Goal: Check status: Check status

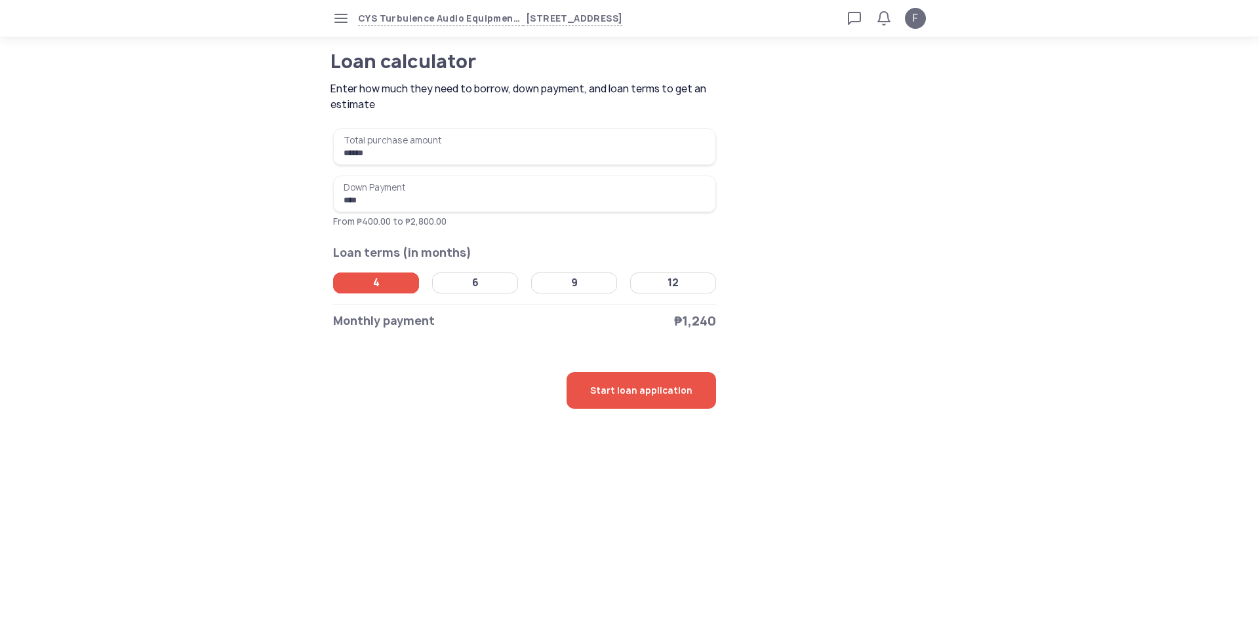
click at [920, 22] on tui-avatar "F" at bounding box center [915, 18] width 21 height 21
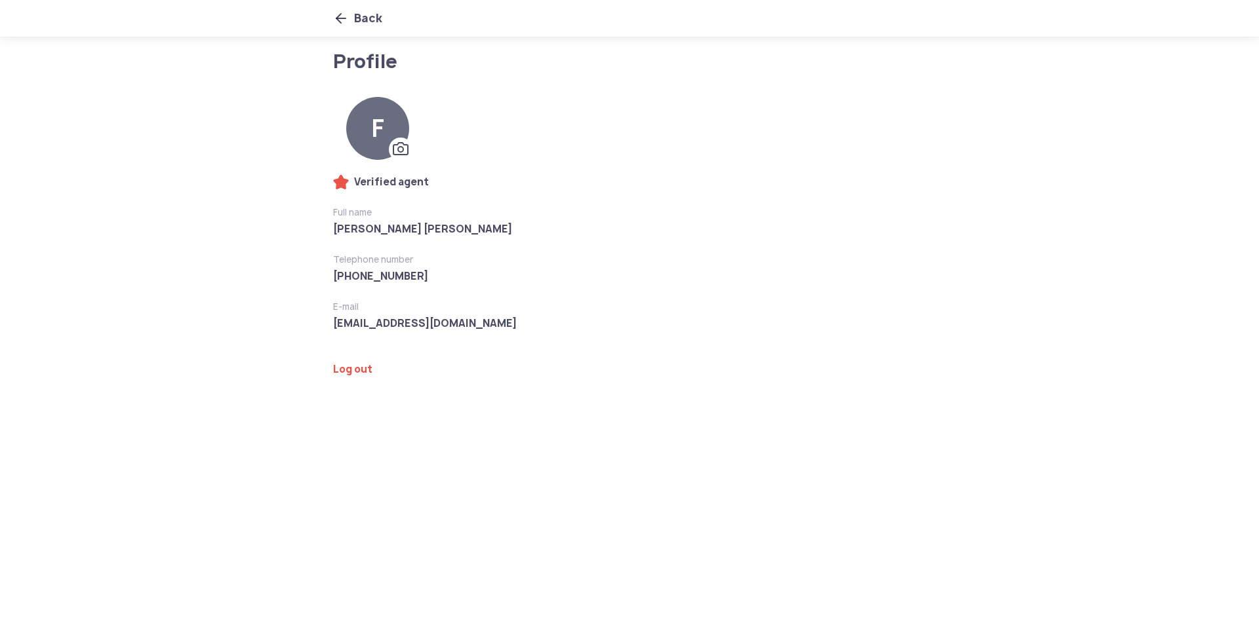
click at [338, 22] on icon at bounding box center [341, 18] width 16 height 16
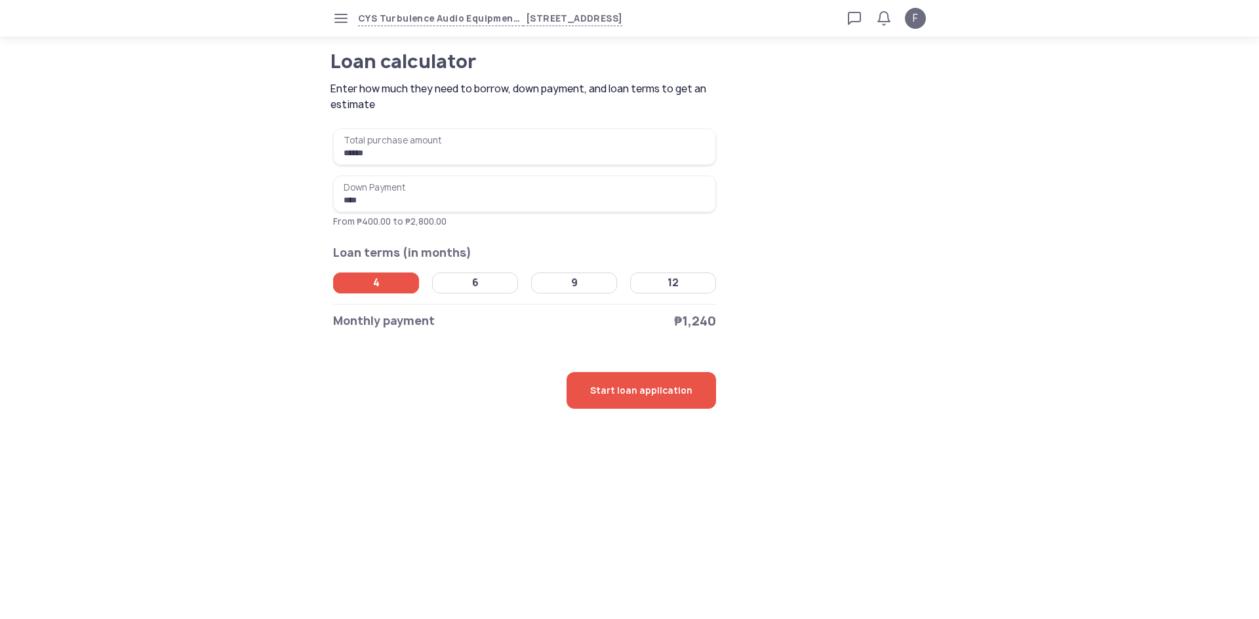
click at [338, 18] on icon "button" at bounding box center [341, 18] width 10 height 10
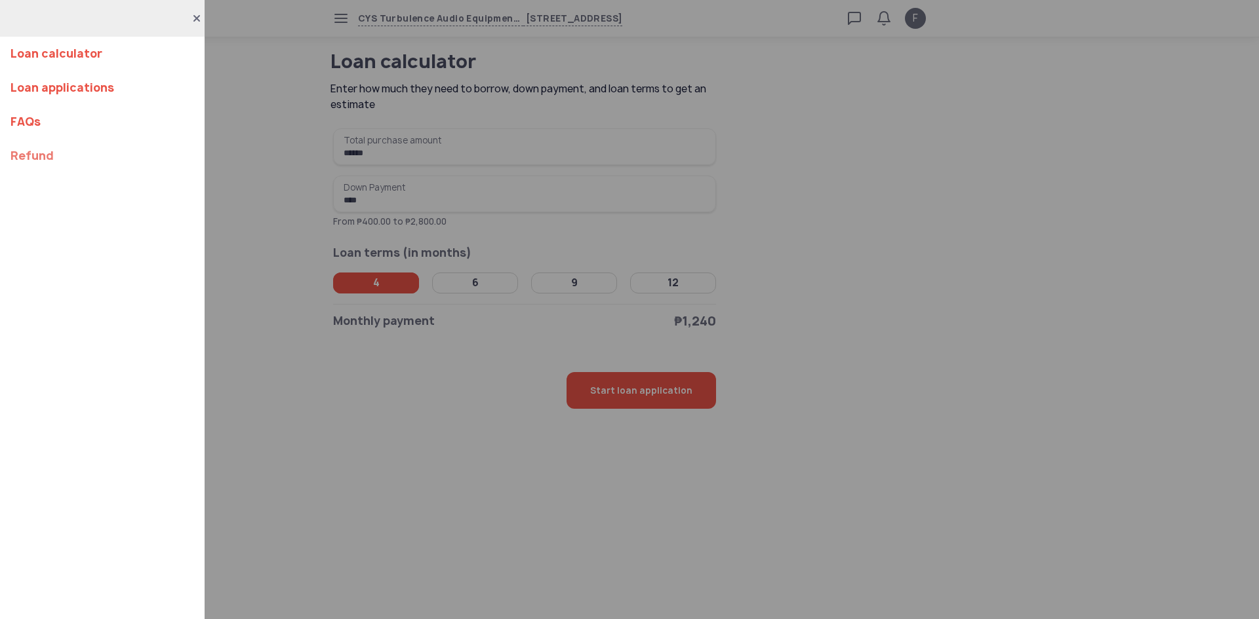
click at [70, 155] on link "Refund" at bounding box center [102, 156] width 184 height 34
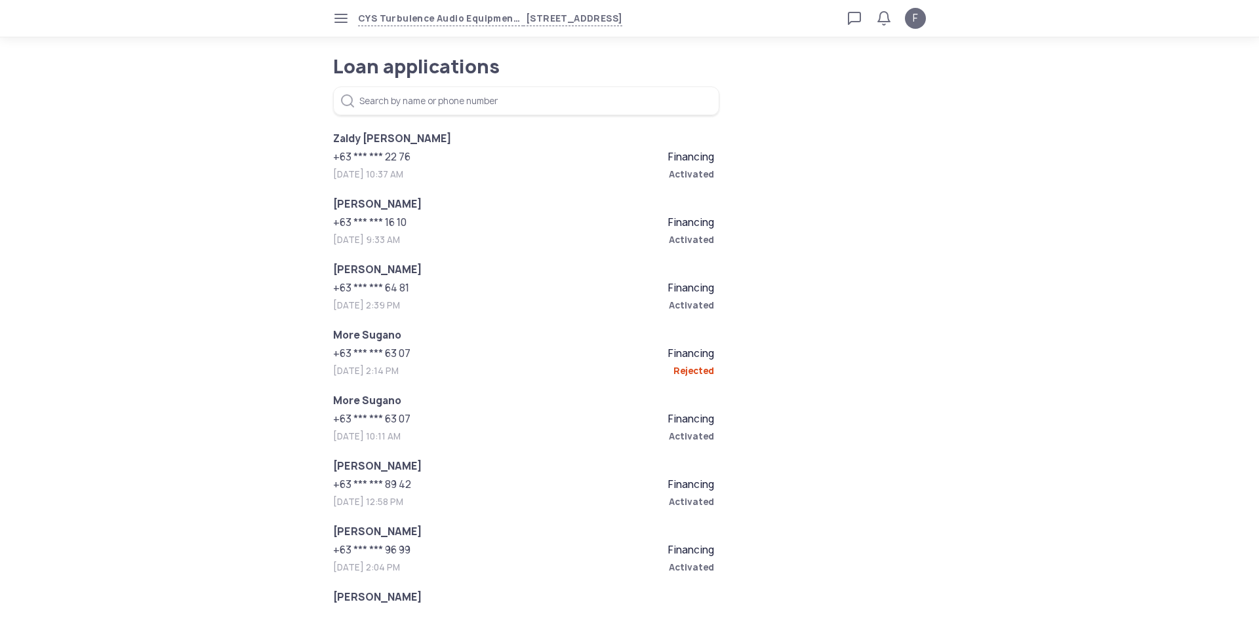
click at [638, 176] on span "Activated" at bounding box center [619, 174] width 191 height 13
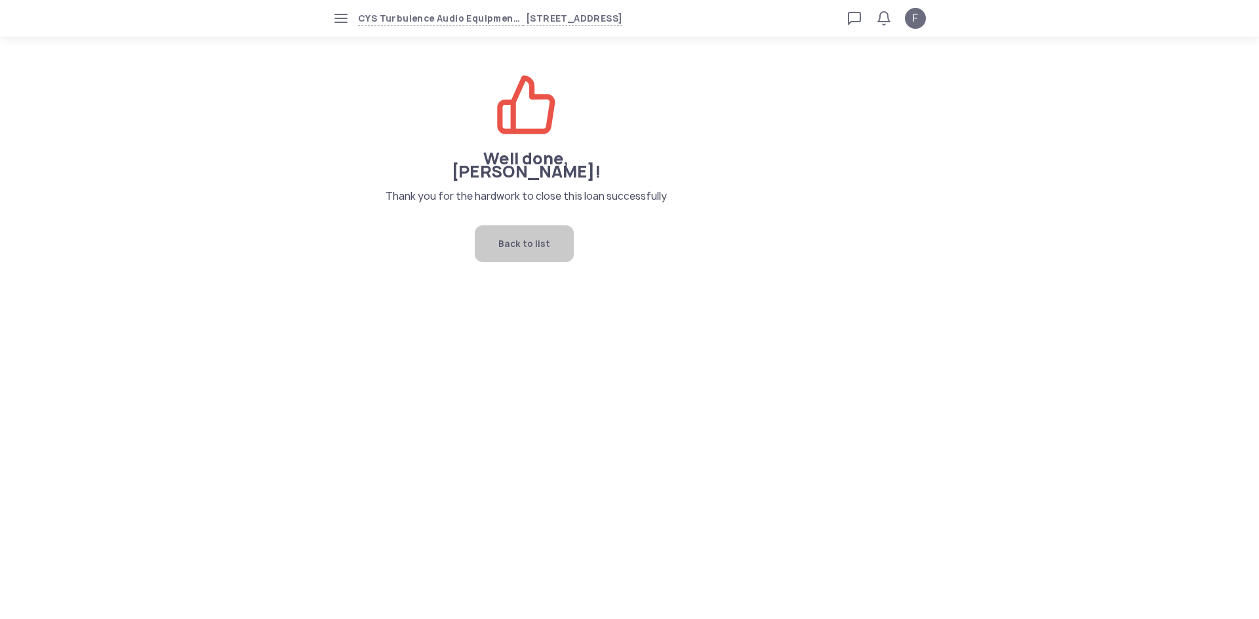
click at [545, 239] on span "Back to list" at bounding box center [524, 243] width 52 height 37
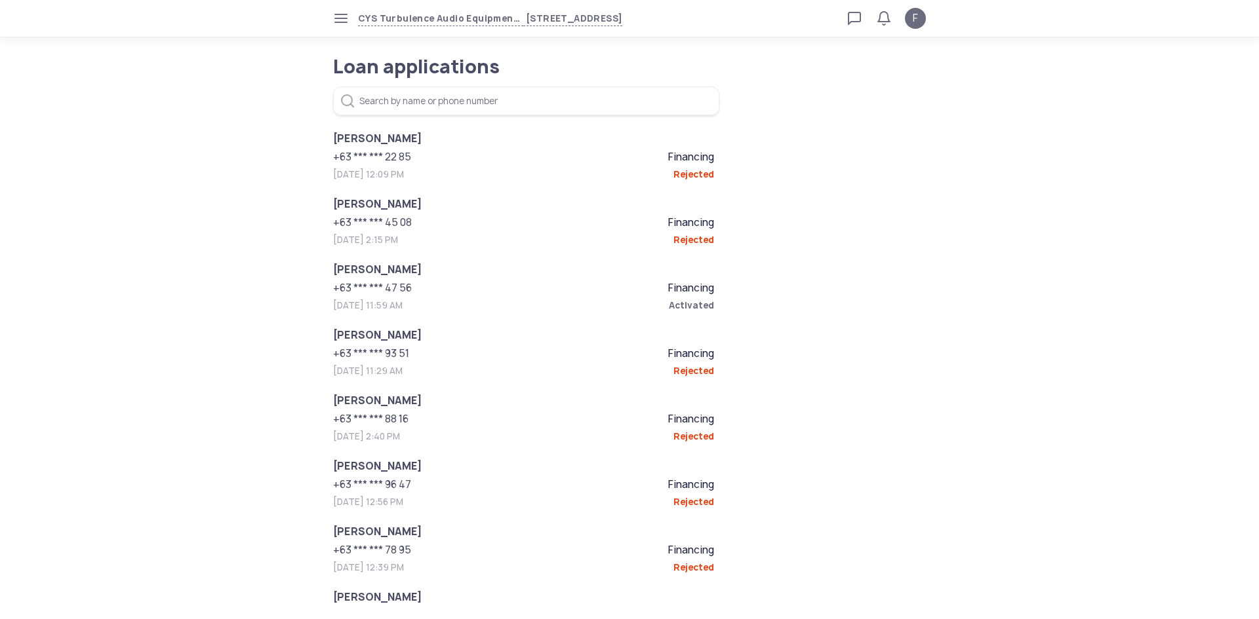
scroll to position [834, 0]
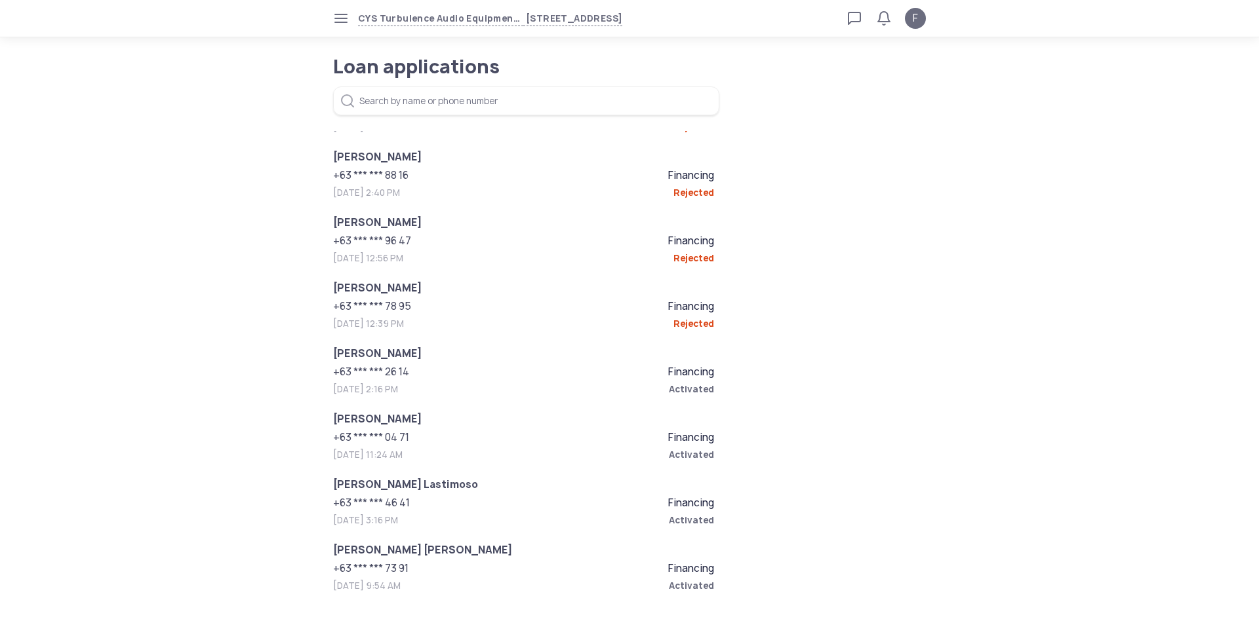
drag, startPoint x: 680, startPoint y: 223, endPoint x: 701, endPoint y: 213, distance: 23.8
click at [701, 213] on ul "[PERSON_NAME] [PERSON_NAME] +63 *** *** 22 76 Financing [DATE] 10:37 AM Activat…" at bounding box center [523, 444] width 381 height 2294
